Goal: Check status

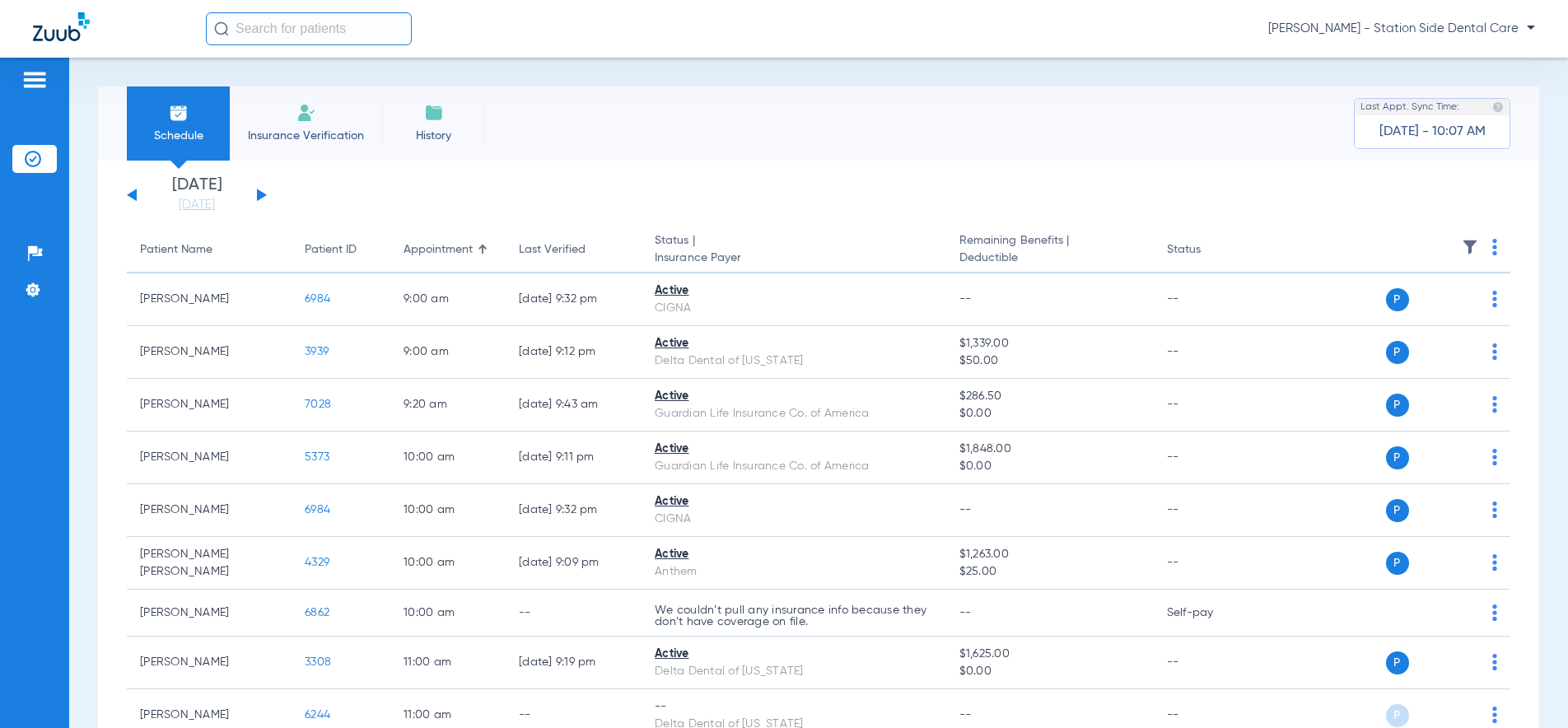
click at [259, 190] on div "[DATE] [DATE] [DATE] [DATE] [DATE] [DATE] [DATE] [DATE] [DATE] [DATE] [DATE] [D…" at bounding box center [197, 195] width 140 height 37
click at [259, 192] on button at bounding box center [262, 194] width 10 height 12
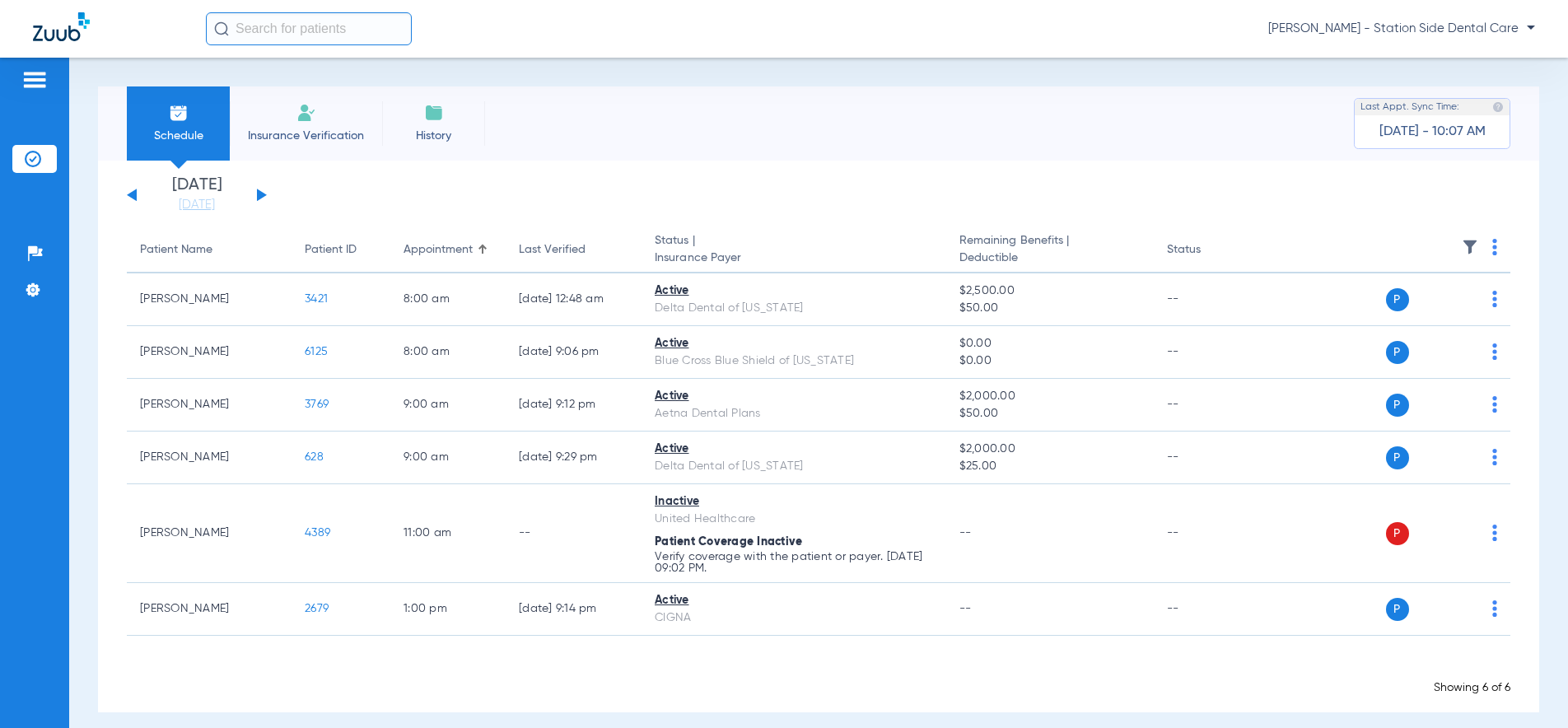
click at [259, 192] on button at bounding box center [262, 194] width 10 height 12
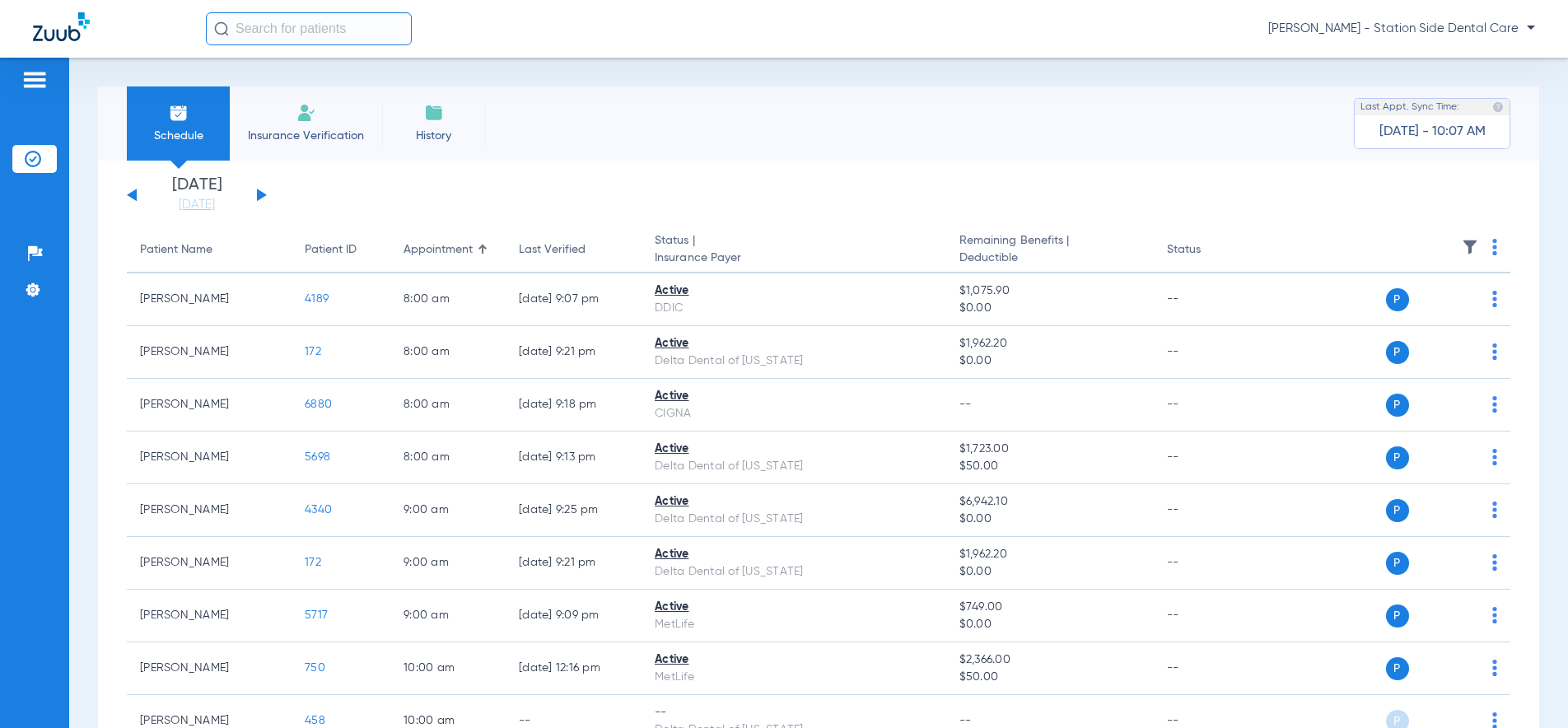
click at [259, 192] on button at bounding box center [262, 194] width 10 height 12
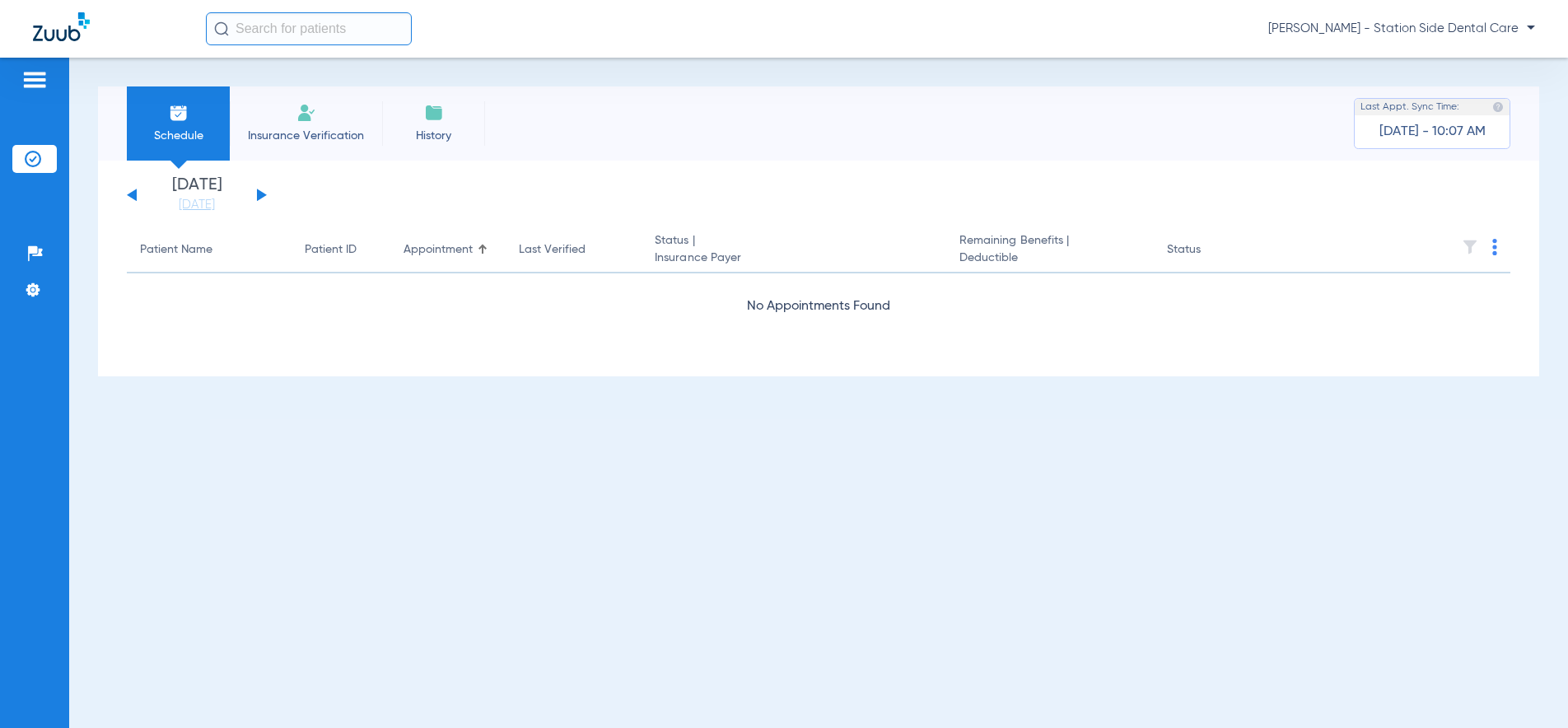
click at [259, 192] on button at bounding box center [262, 194] width 10 height 12
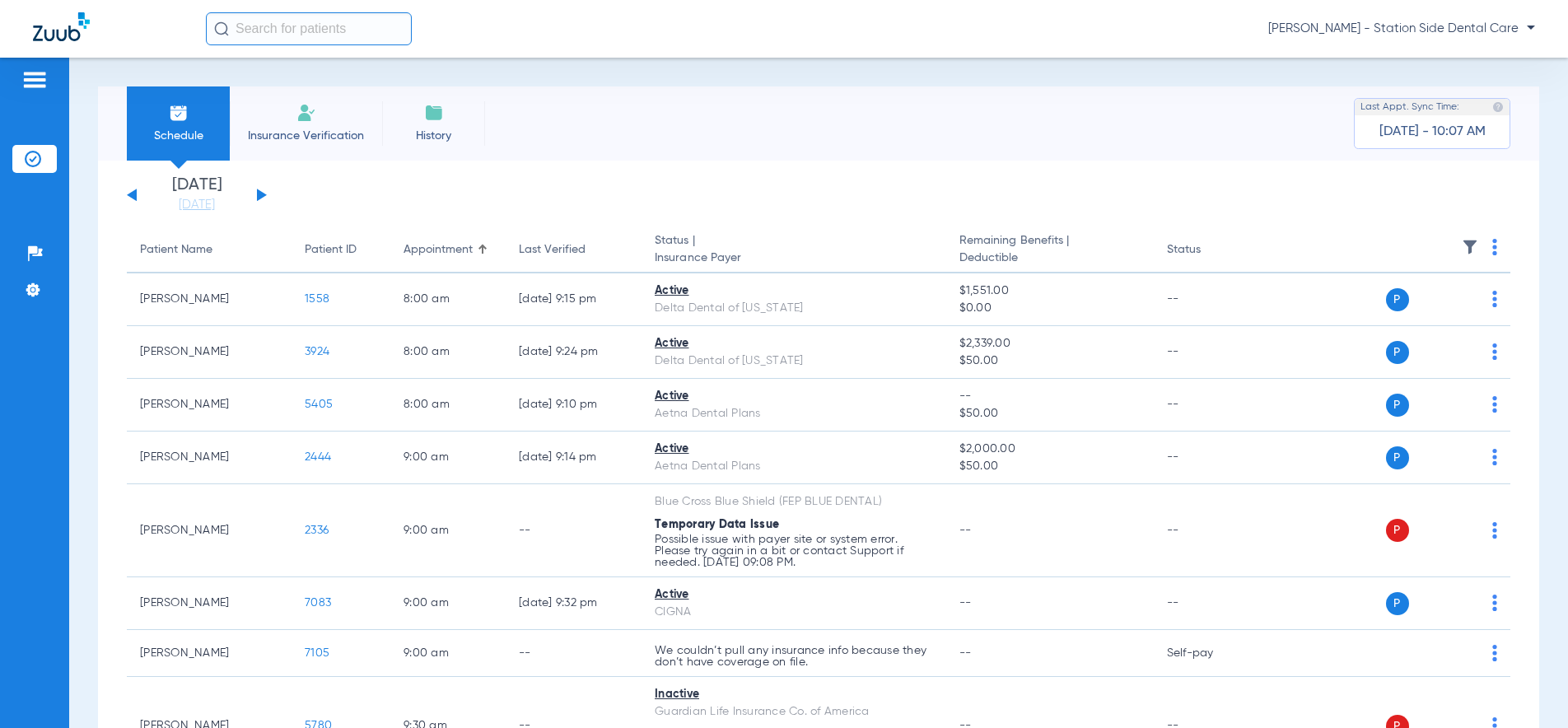
click at [258, 193] on button at bounding box center [262, 194] width 10 height 12
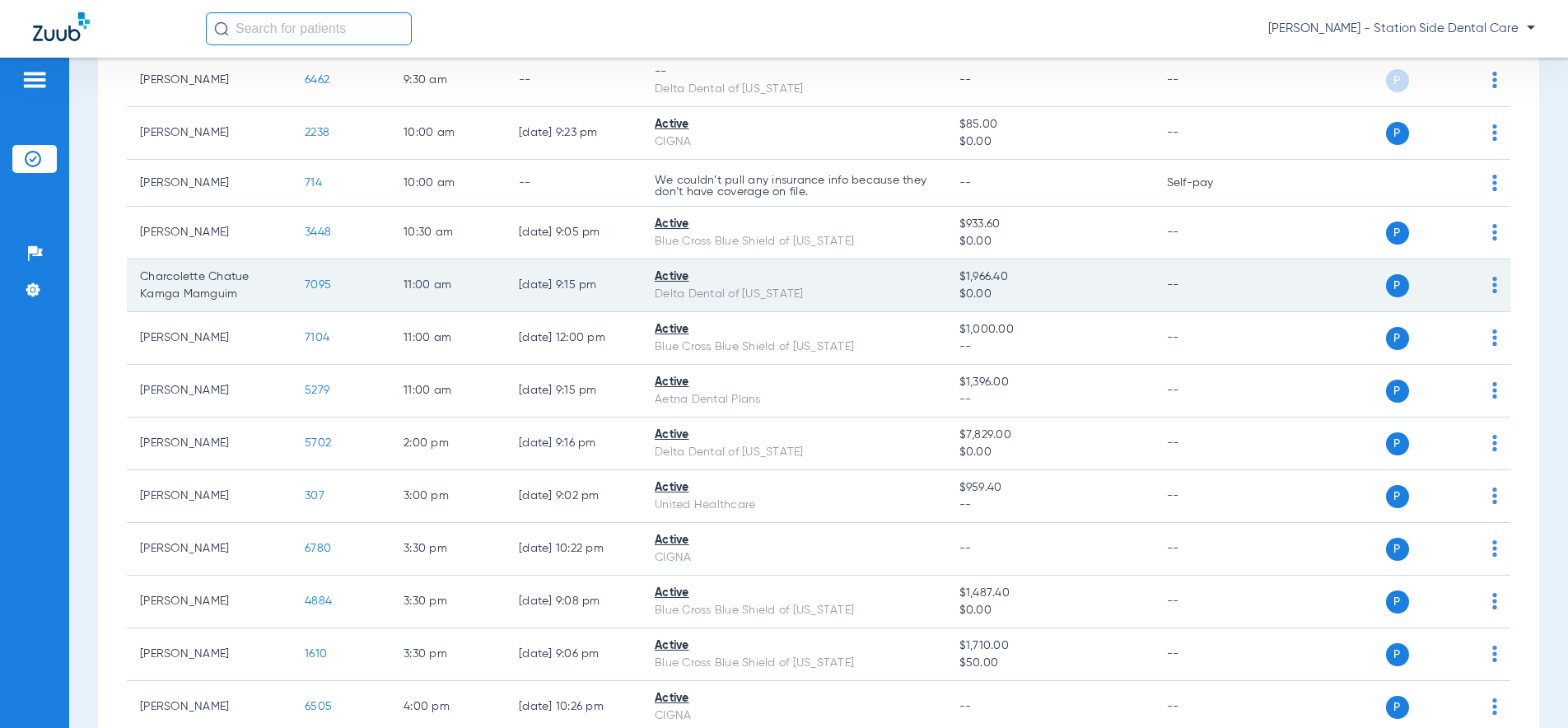
scroll to position [494, 0]
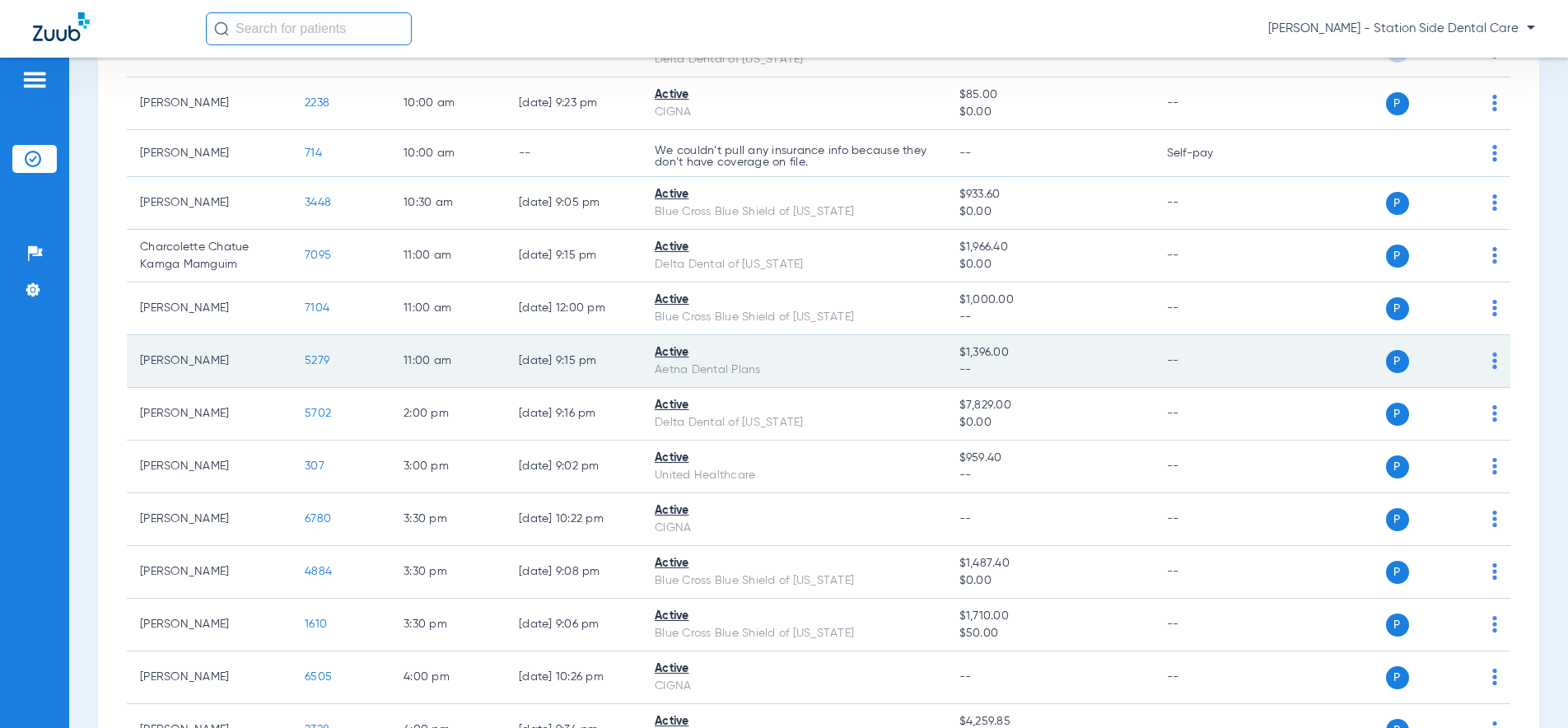
click at [317, 361] on span "5279" at bounding box center [317, 361] width 25 height 12
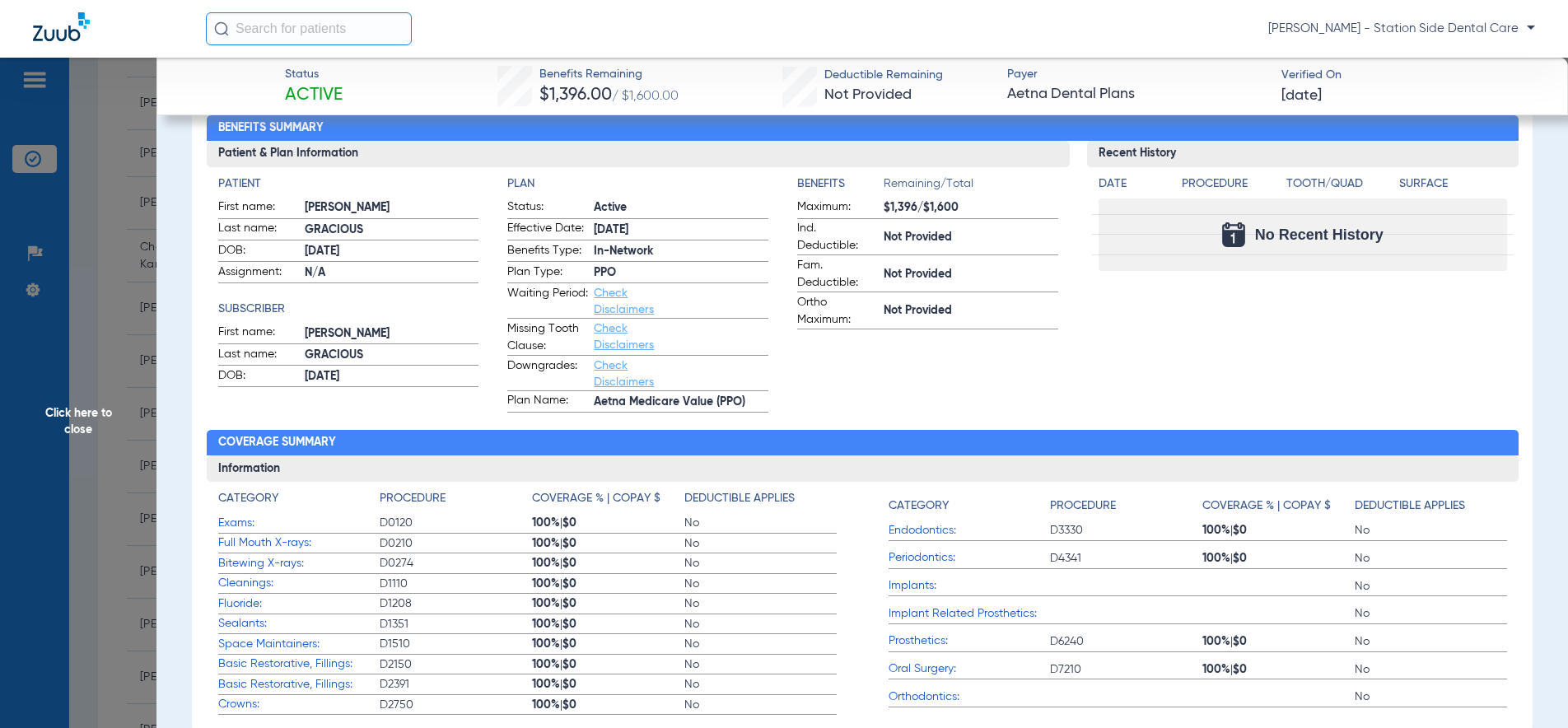
scroll to position [0, 0]
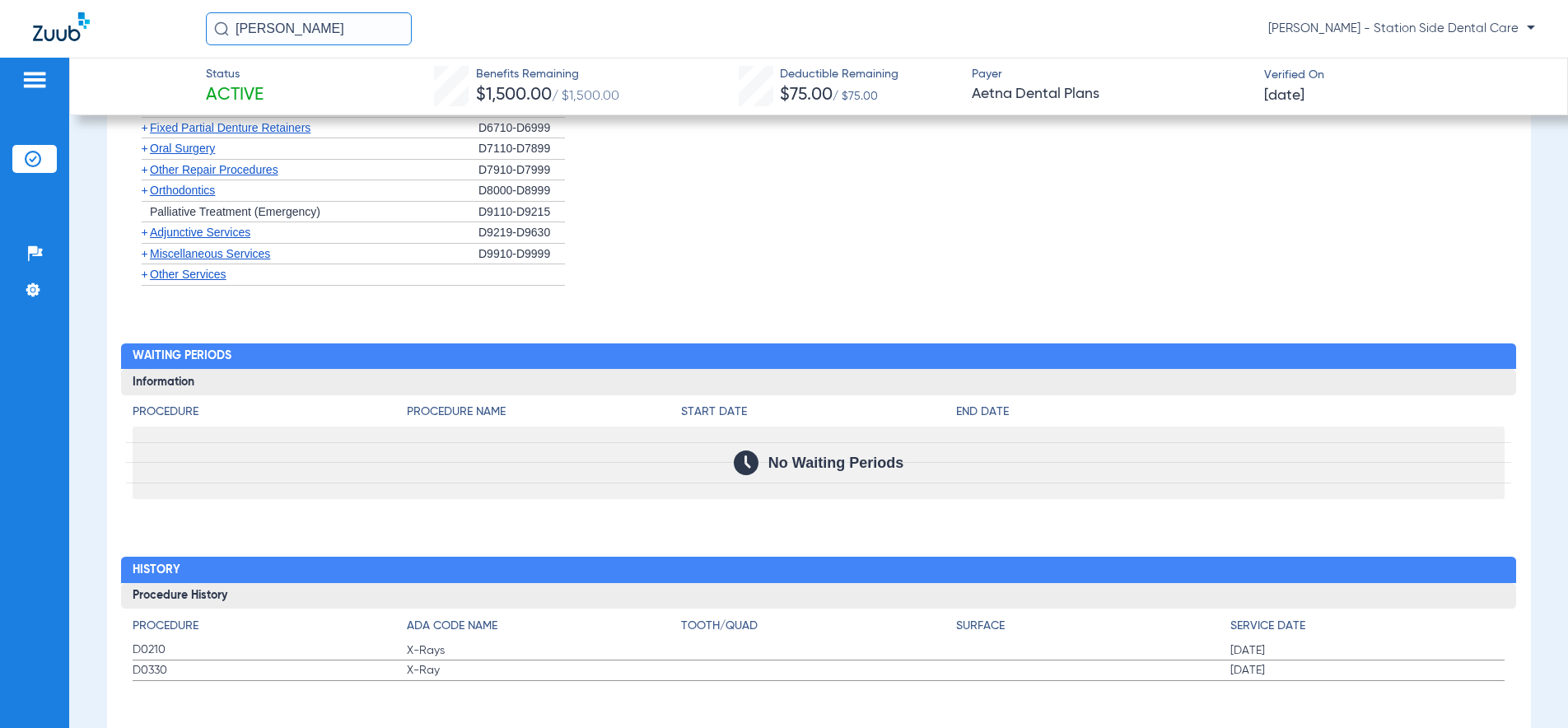
scroll to position [1456, 0]
